Goal: Check status: Check status

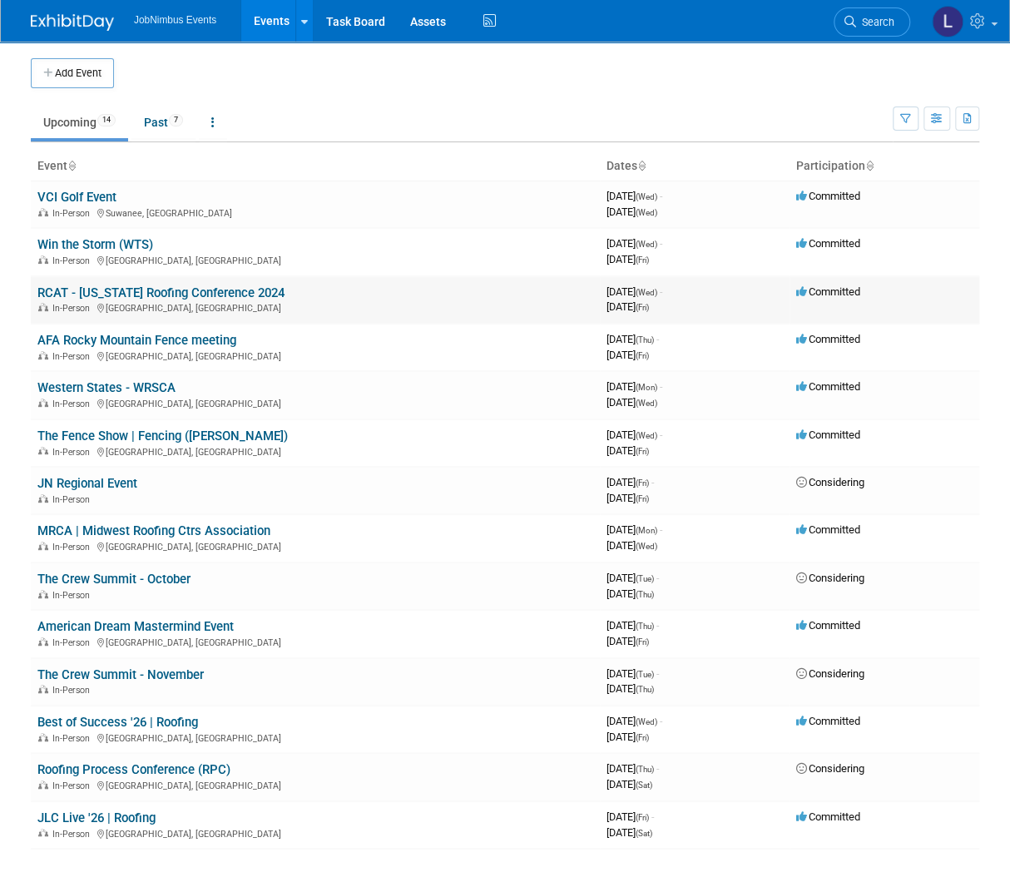
click at [142, 290] on link "RCAT - [US_STATE] Roofing Conference 2024" at bounding box center [160, 293] width 247 height 15
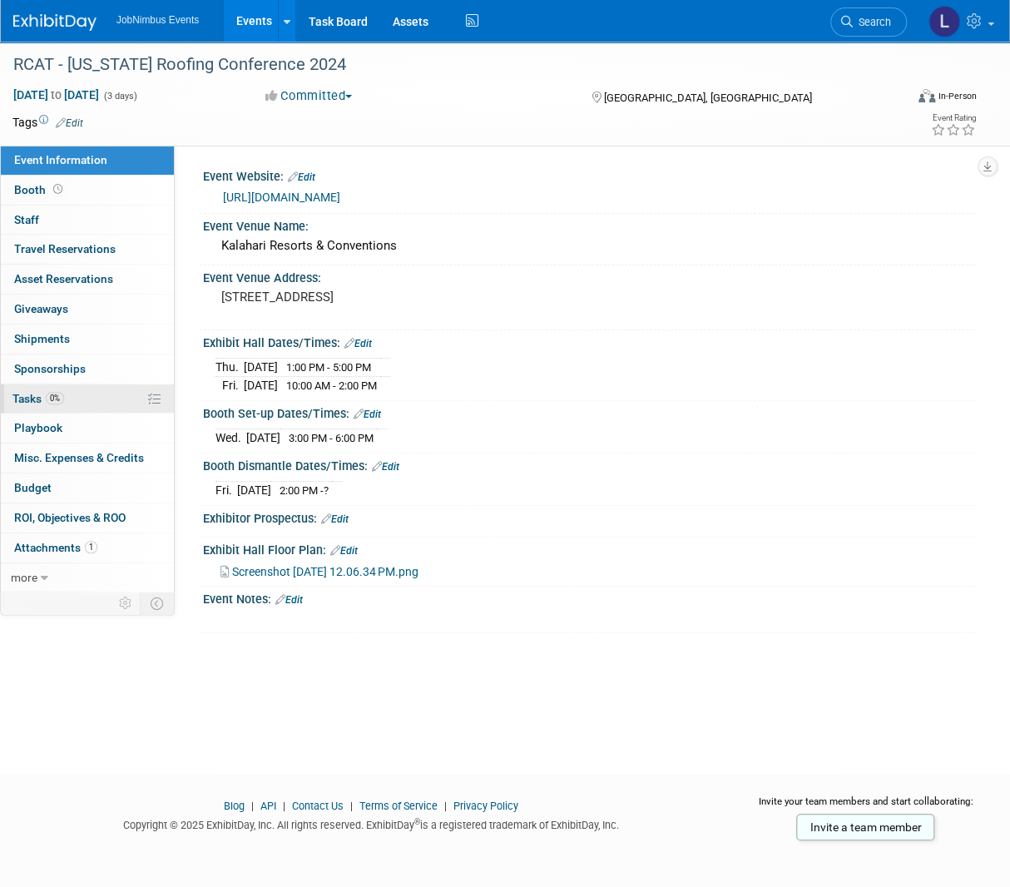
click at [98, 392] on link "0% Tasks 0%" at bounding box center [87, 399] width 173 height 29
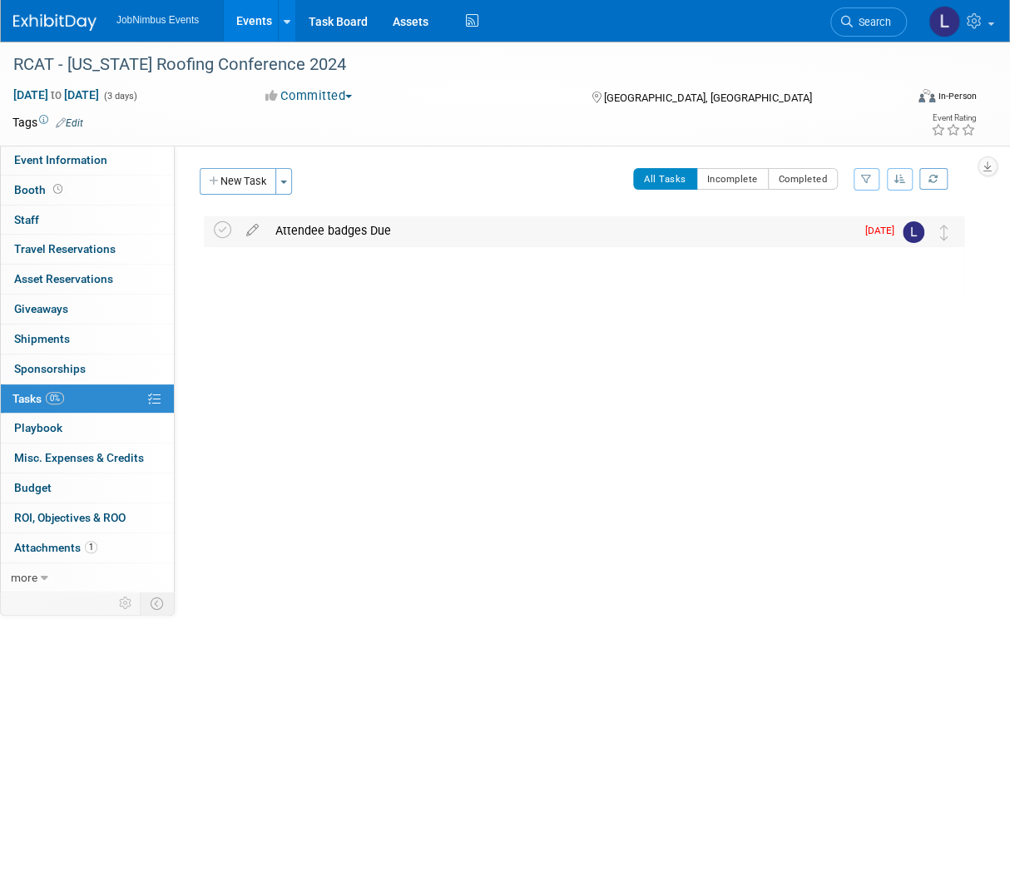
click at [417, 219] on div "Attendee badges Due" at bounding box center [561, 230] width 588 height 28
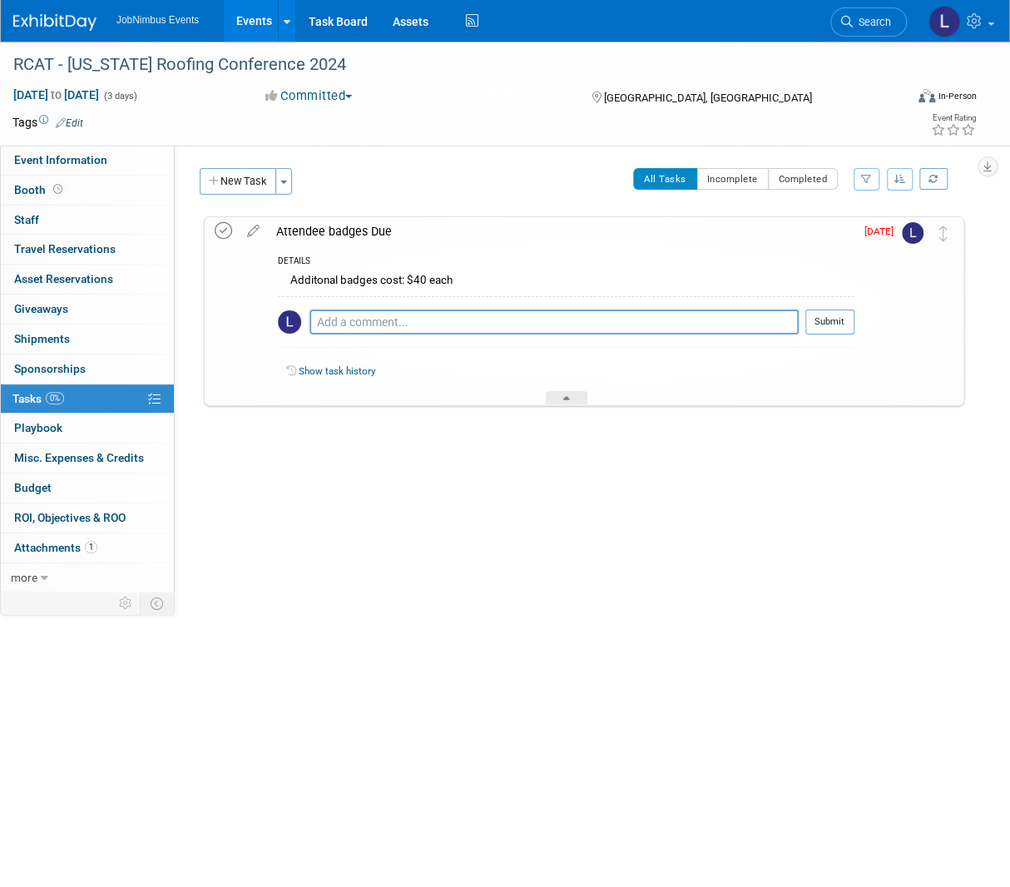
click at [229, 231] on icon at bounding box center [223, 230] width 17 height 17
click at [118, 221] on link "0 Staff 0" at bounding box center [87, 220] width 173 height 29
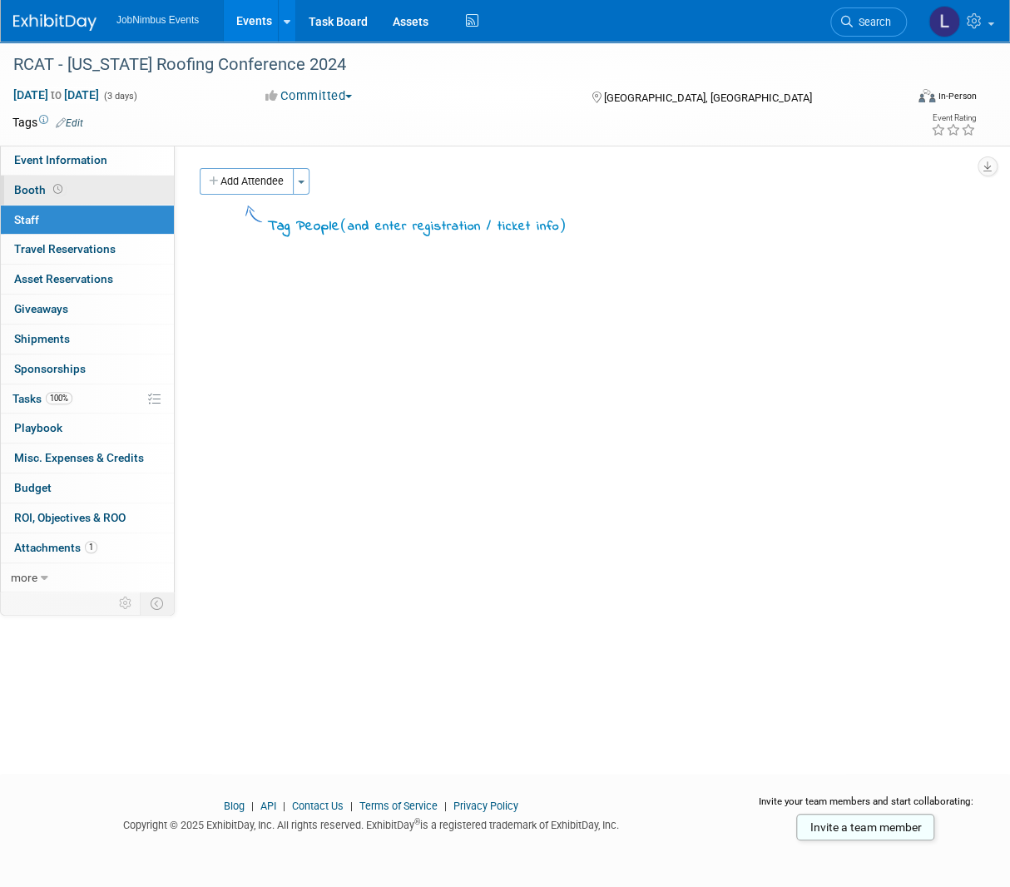
click at [118, 193] on link "Booth" at bounding box center [87, 190] width 173 height 29
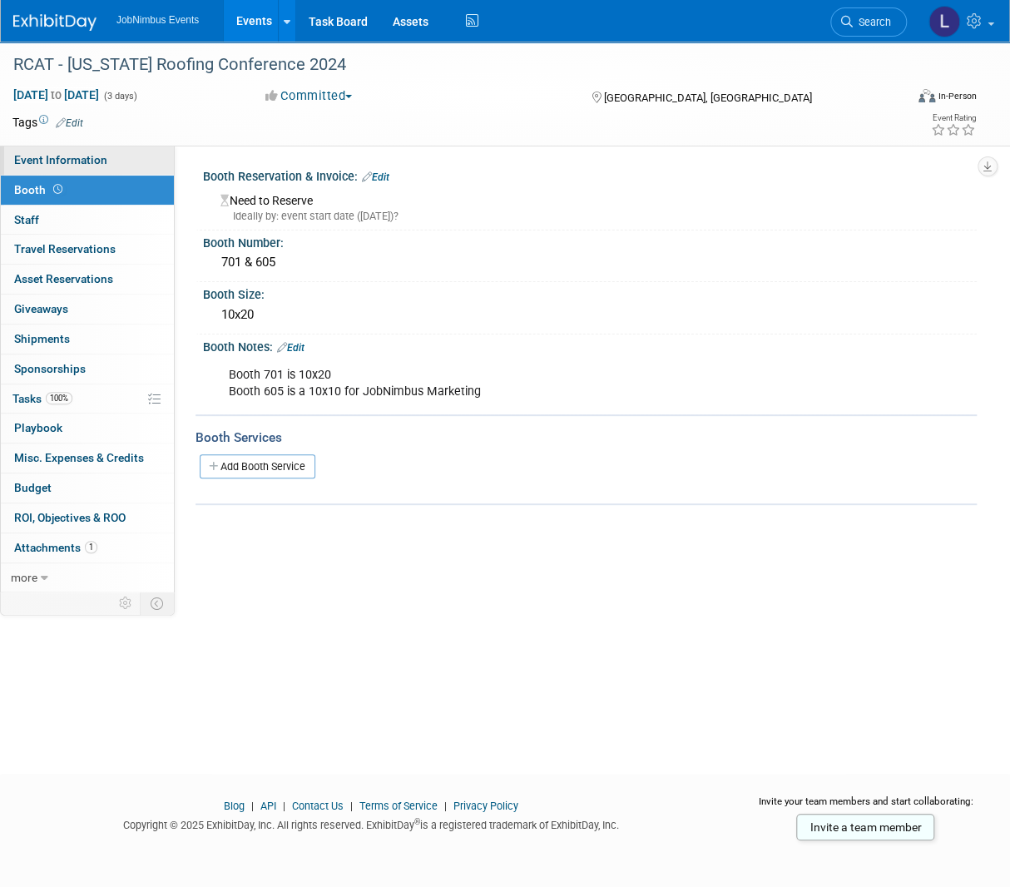
click at [122, 161] on link "Event Information" at bounding box center [87, 160] width 173 height 29
